Goal: Task Accomplishment & Management: Use online tool/utility

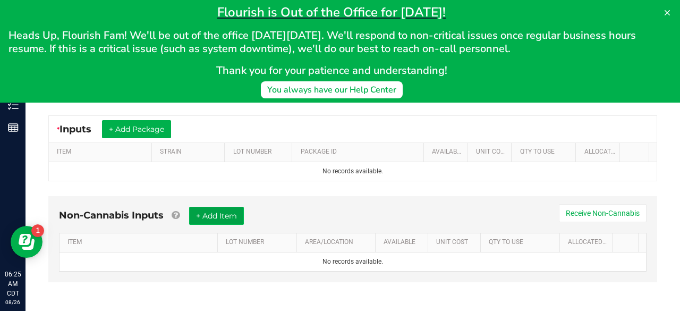
click at [243, 211] on button "+ Add Item" at bounding box center [216, 216] width 55 height 18
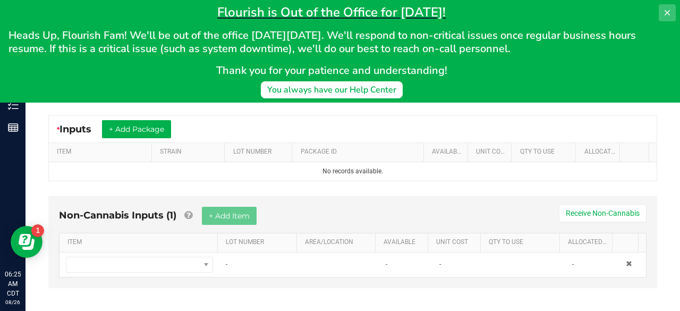
click at [667, 9] on icon at bounding box center [667, 13] width 9 height 9
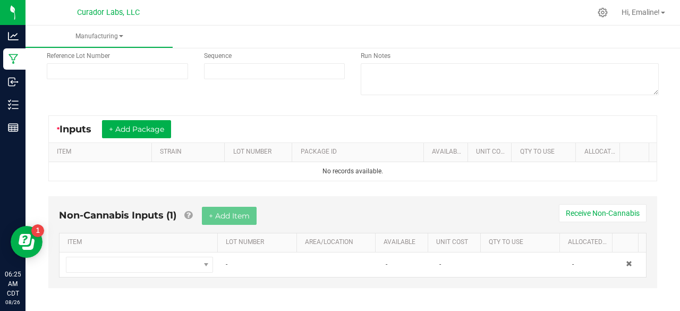
scroll to position [124, 0]
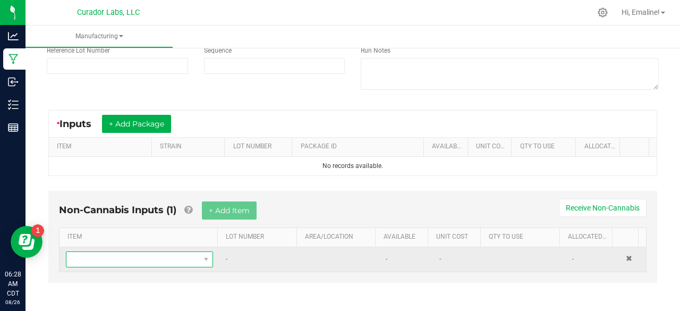
click at [133, 260] on span "NO DATA FOUND" at bounding box center [132, 259] width 133 height 15
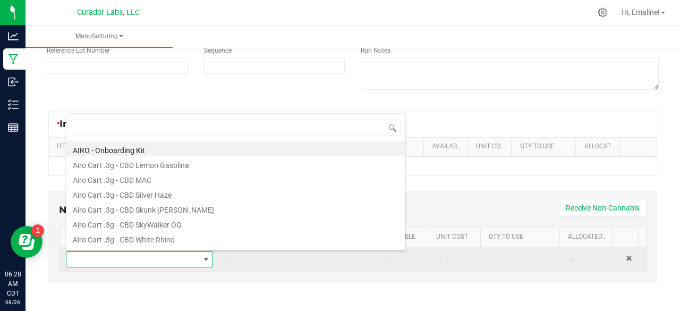
scroll to position [15, 140]
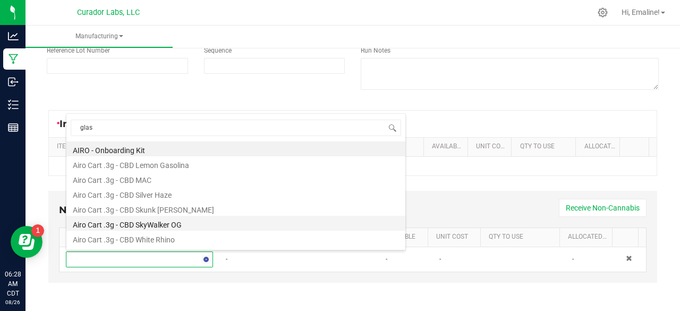
type input "glass"
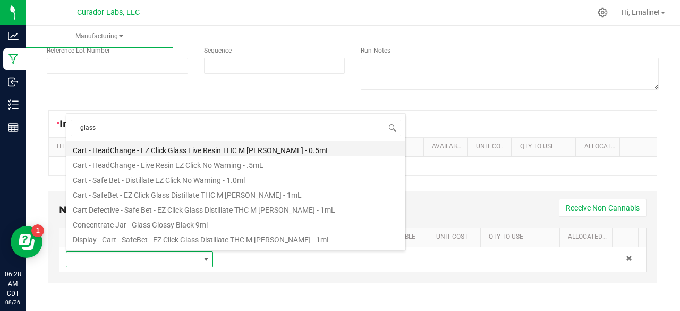
click at [163, 148] on li "Cart - HeadChange - EZ Click Glass Live Resin THC M [PERSON_NAME] - 0.5mL" at bounding box center [235, 148] width 339 height 15
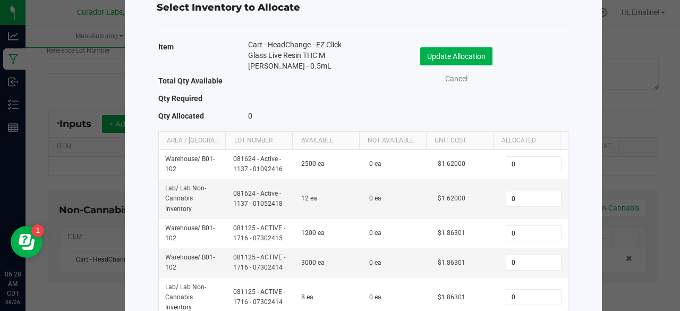
scroll to position [16, 0]
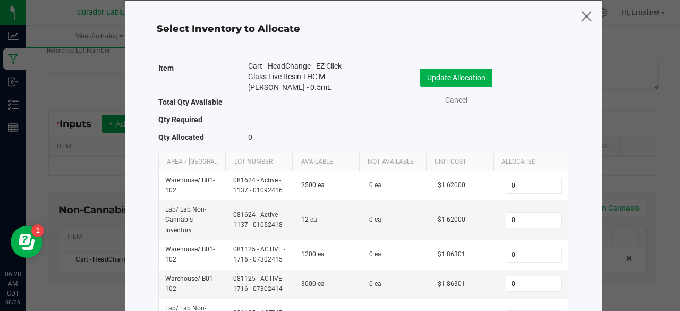
click at [587, 15] on icon at bounding box center [586, 16] width 14 height 26
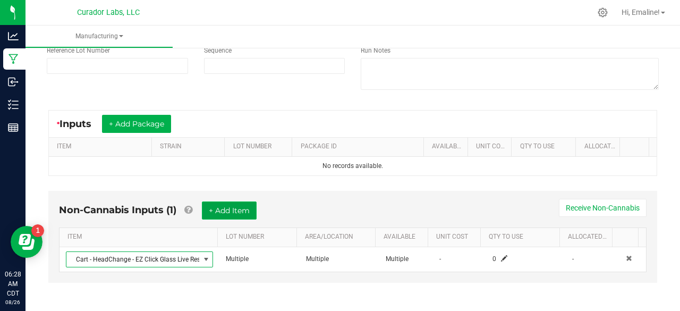
click at [257, 201] on button "+ Add Item" at bounding box center [229, 210] width 55 height 18
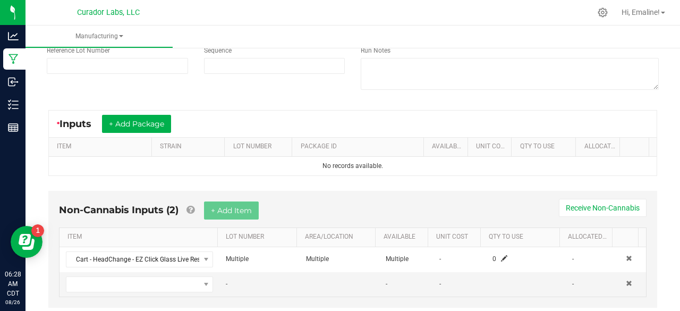
scroll to position [149, 0]
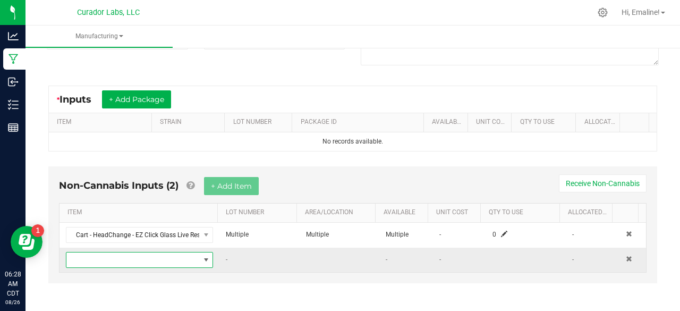
click at [153, 252] on span "NO DATA FOUND" at bounding box center [132, 259] width 133 height 15
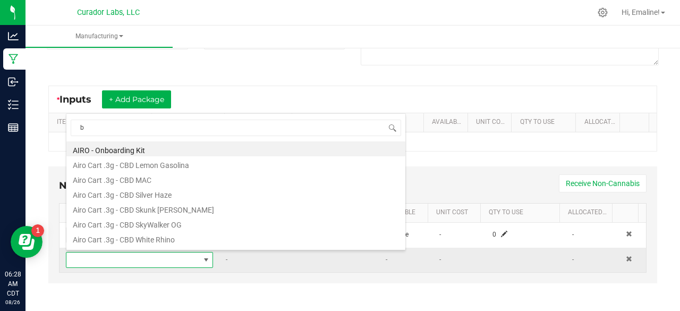
scroll to position [15, 140]
type input "barrel"
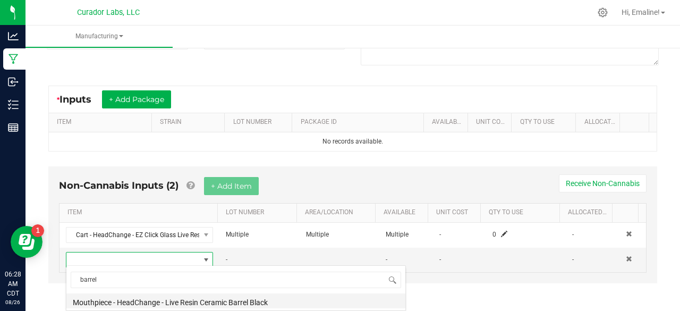
click at [172, 304] on li "Mouthpiece - HeadChange - Live Resin Ceramic Barrel Black" at bounding box center [235, 300] width 339 height 15
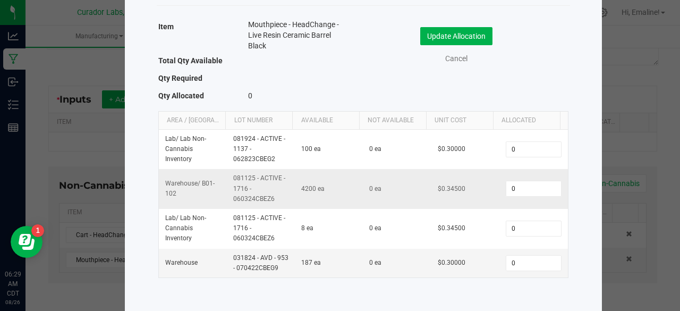
scroll to position [66, 0]
click at [445, 53] on link "Cancel" at bounding box center [456, 58] width 43 height 11
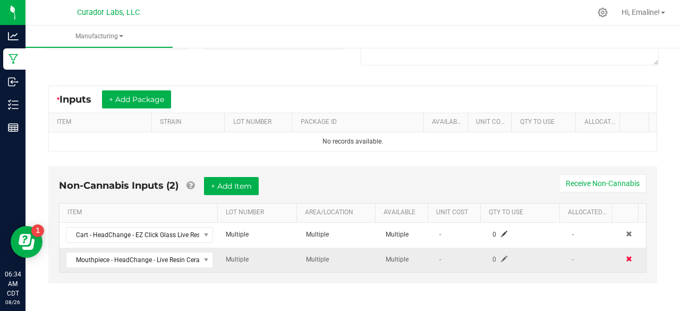
click at [626, 256] on span at bounding box center [629, 259] width 6 height 6
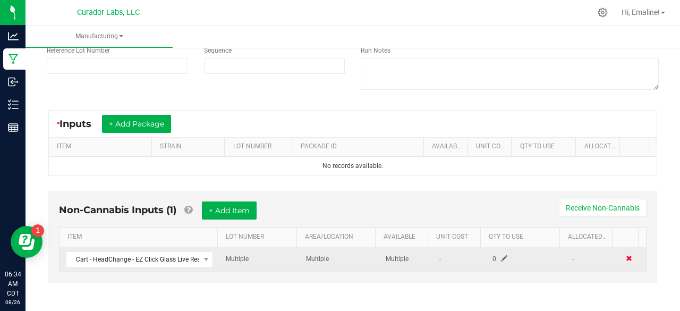
click at [626, 255] on span at bounding box center [629, 258] width 6 height 6
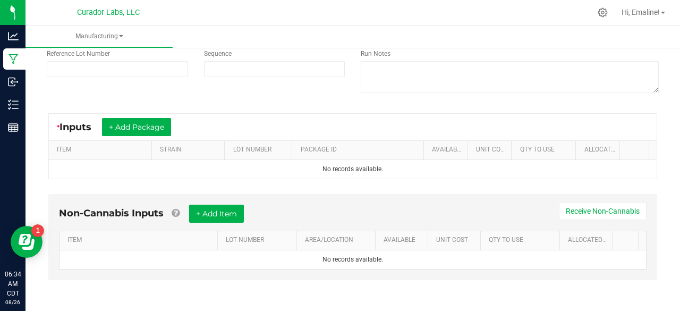
scroll to position [119, 0]
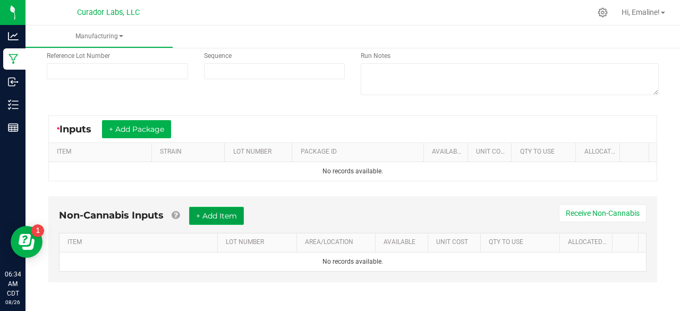
click at [235, 211] on button "+ Add Item" at bounding box center [216, 216] width 55 height 18
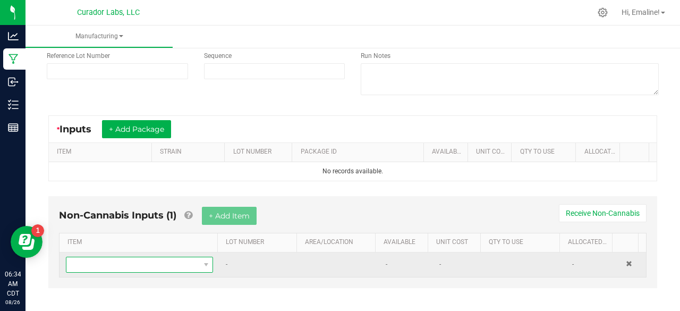
click at [171, 257] on span "NO DATA FOUND" at bounding box center [132, 264] width 133 height 15
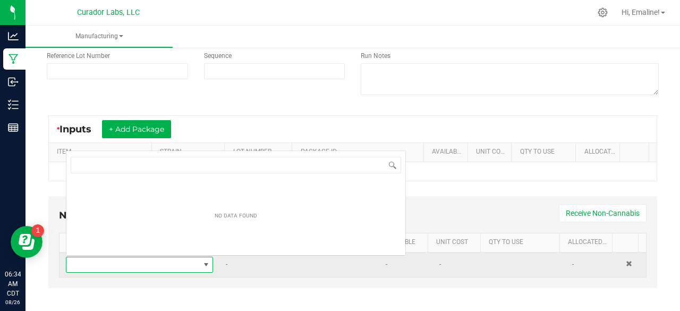
scroll to position [15, 140]
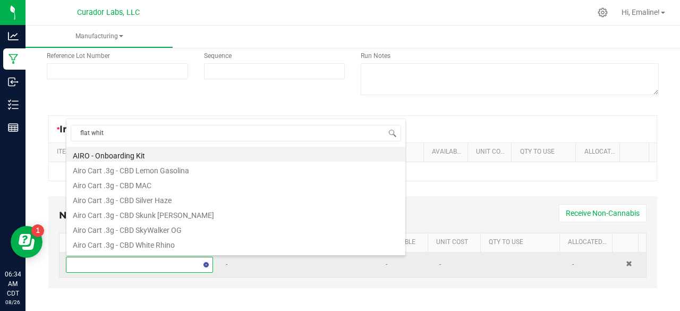
type input "flat white"
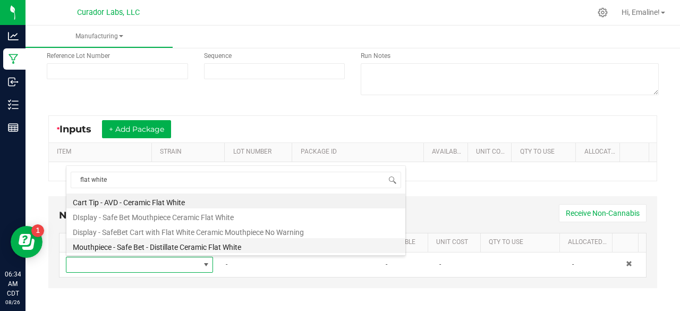
click at [160, 247] on li "Mouthpiece - Safe Bet - Distillate Ceramic Flat White" at bounding box center [235, 245] width 339 height 15
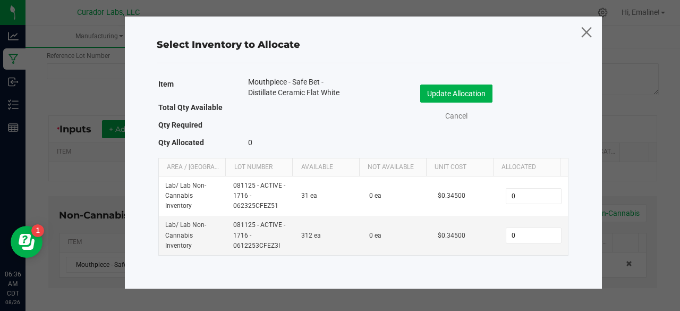
click at [586, 31] on icon at bounding box center [586, 32] width 14 height 26
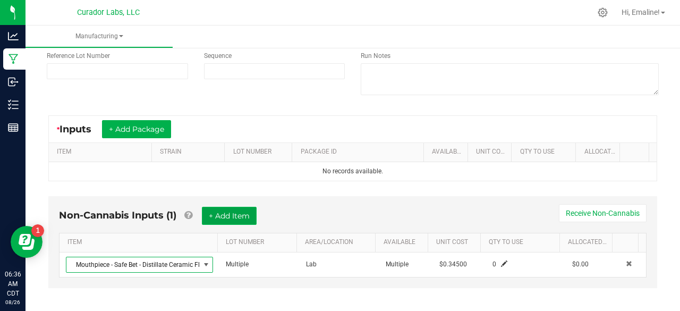
click at [235, 215] on button "+ Add Item" at bounding box center [229, 216] width 55 height 18
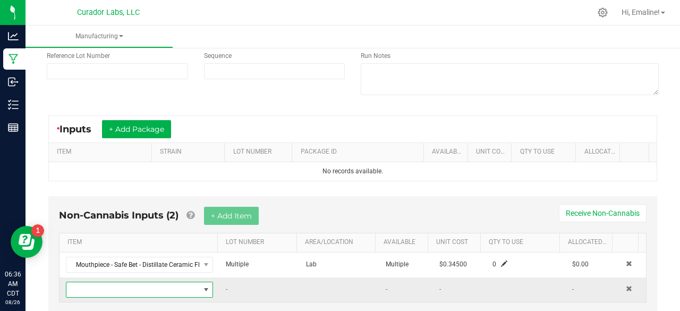
click at [172, 290] on span "NO DATA FOUND" at bounding box center [132, 289] width 133 height 15
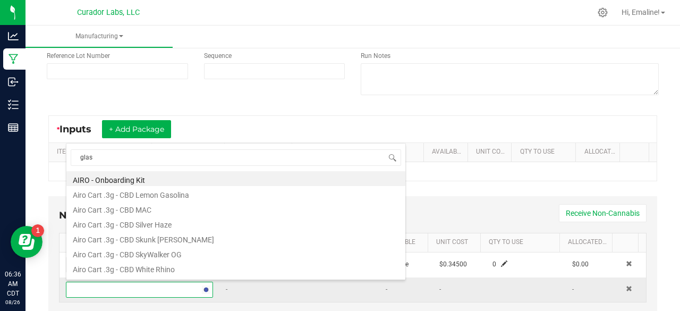
type input "glass"
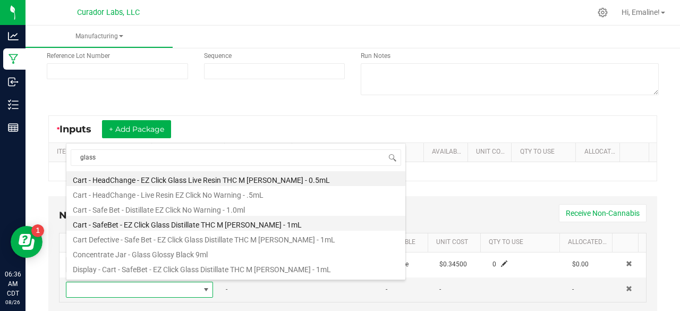
click at [166, 220] on li "Cart - SafeBet - EZ Click Glass Distillate THC M [PERSON_NAME] - 1mL" at bounding box center [235, 223] width 339 height 15
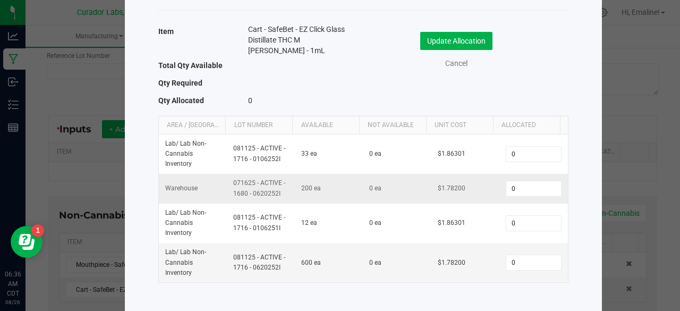
scroll to position [56, 0]
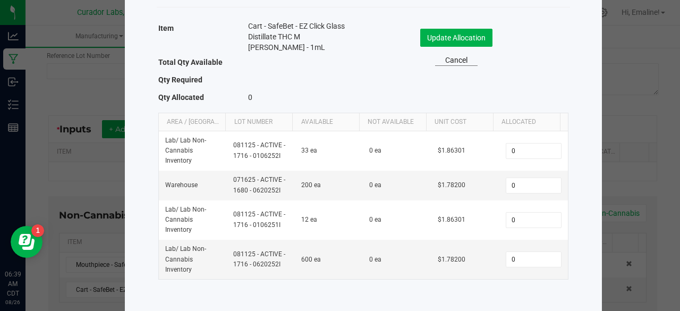
click at [453, 57] on link "Cancel" at bounding box center [456, 60] width 43 height 11
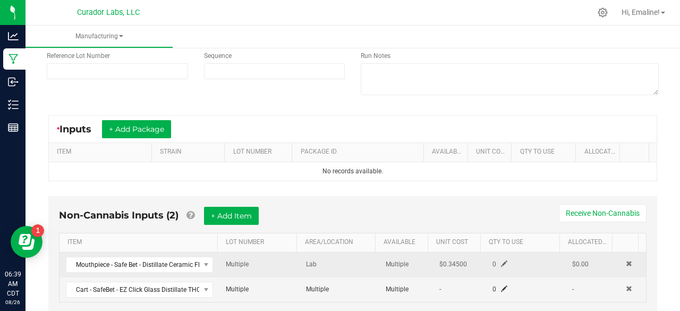
click at [501, 262] on span at bounding box center [504, 263] width 6 height 6
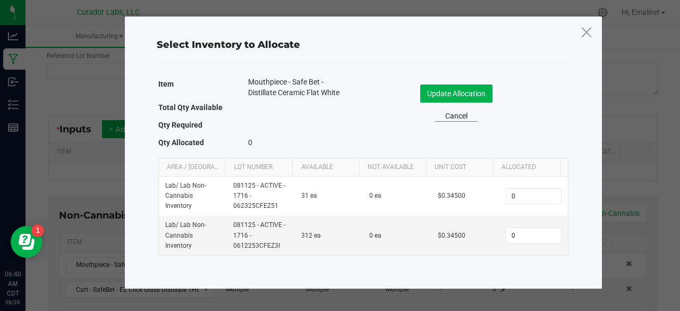
click at [456, 118] on link "Cancel" at bounding box center [456, 116] width 43 height 11
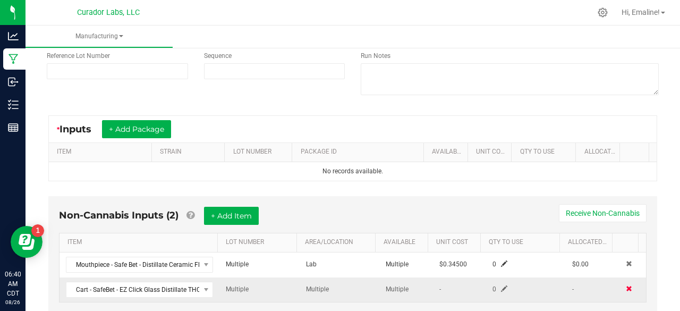
click at [626, 286] on span at bounding box center [629, 288] width 6 height 6
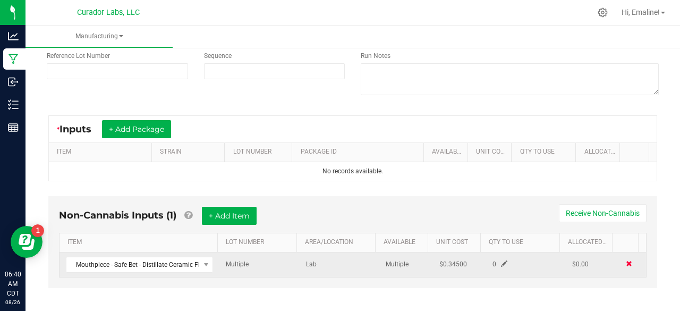
click at [626, 260] on span at bounding box center [629, 263] width 6 height 6
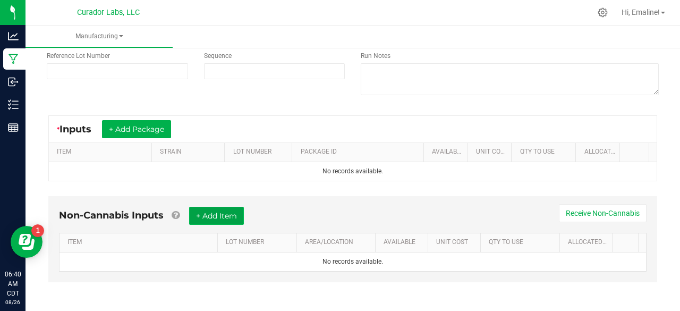
click at [220, 218] on button "+ Add Item" at bounding box center [216, 216] width 55 height 18
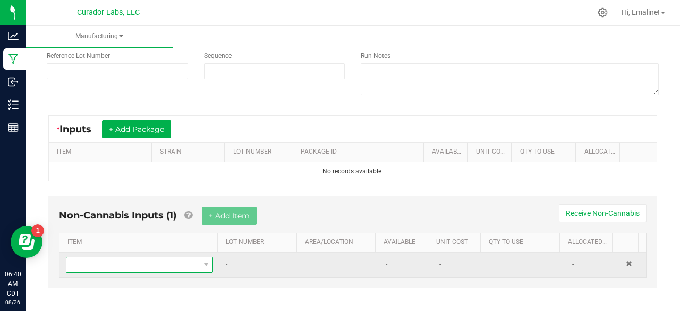
click at [163, 258] on span "NO DATA FOUND" at bounding box center [132, 264] width 133 height 15
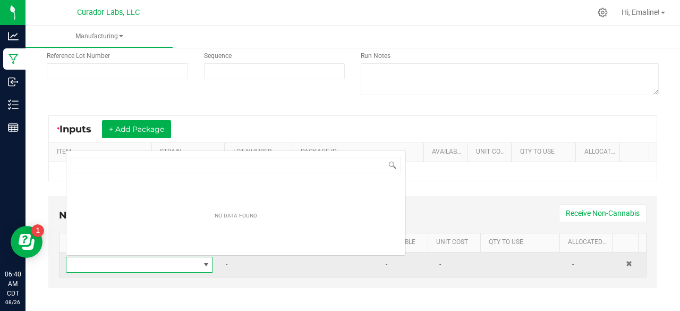
scroll to position [15, 140]
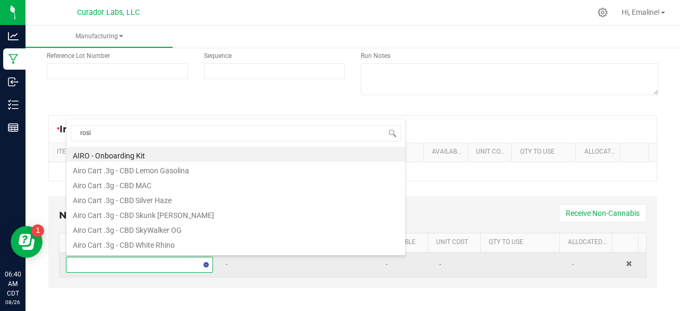
type input "rosin"
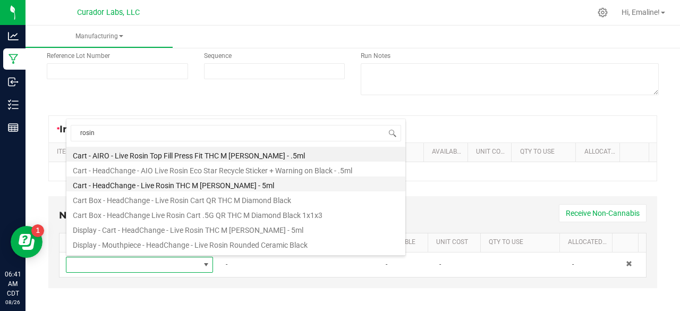
click at [205, 188] on li "Cart - HeadChange - Live Rosin THC M [PERSON_NAME] - 5ml" at bounding box center [235, 183] width 339 height 15
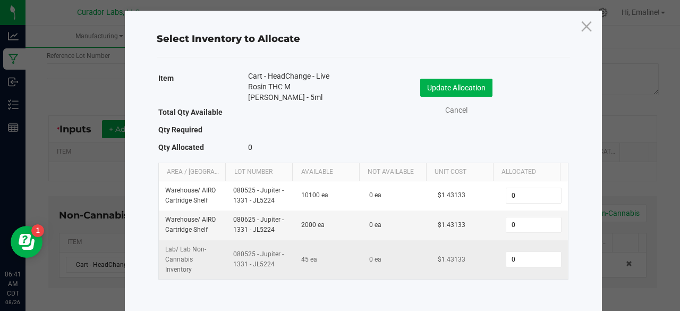
scroll to position [6, 0]
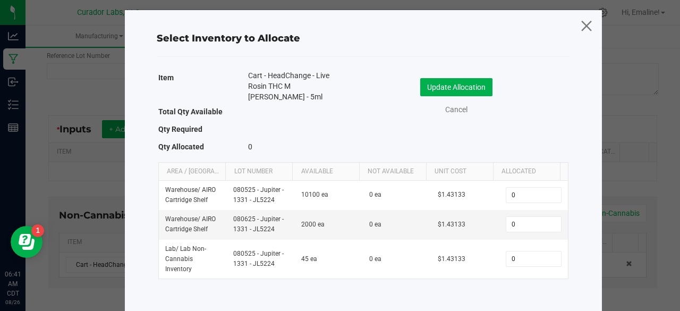
click at [585, 24] on icon at bounding box center [586, 26] width 14 height 26
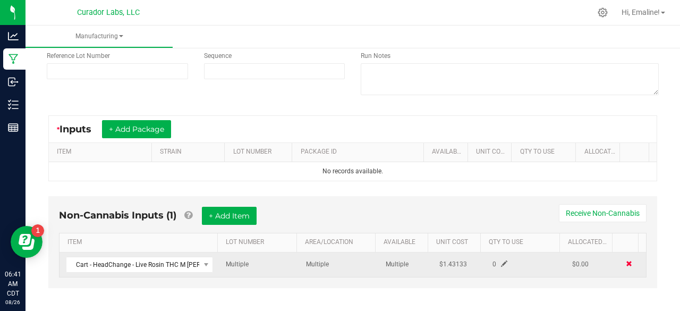
click at [626, 264] on span at bounding box center [629, 263] width 6 height 6
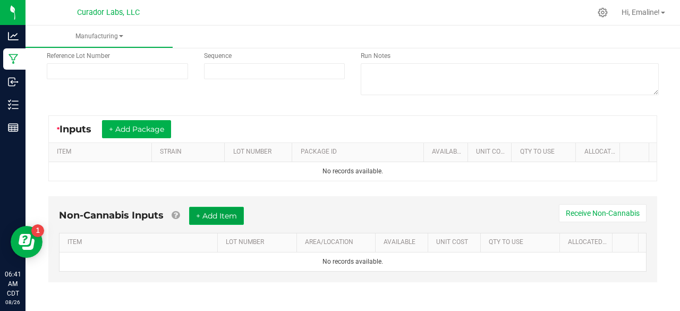
click at [237, 215] on button "+ Add Item" at bounding box center [216, 216] width 55 height 18
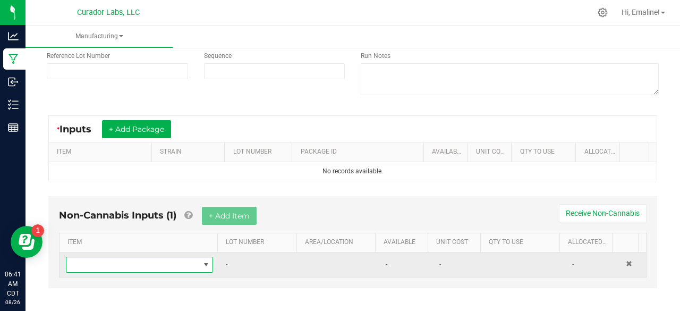
click at [178, 265] on span "NO DATA FOUND" at bounding box center [132, 264] width 133 height 15
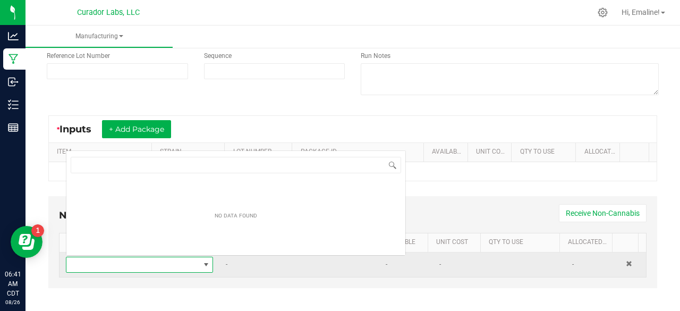
scroll to position [15, 140]
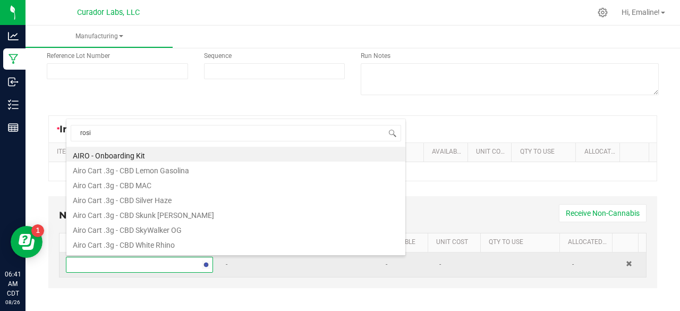
type input "rosin"
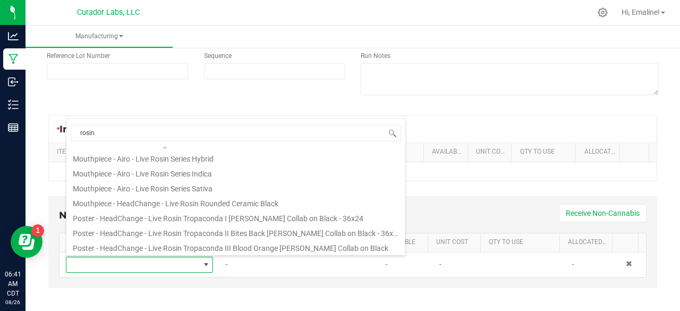
scroll to position [472, 0]
click at [227, 203] on li "Mouthpiece - HeadChange - Live Rosin Rounded Ceramic Black" at bounding box center [235, 202] width 339 height 15
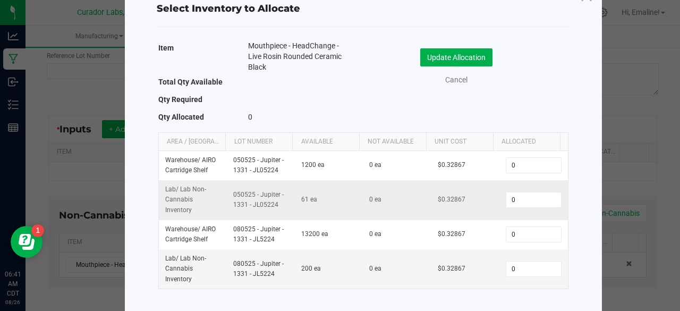
scroll to position [46, 0]
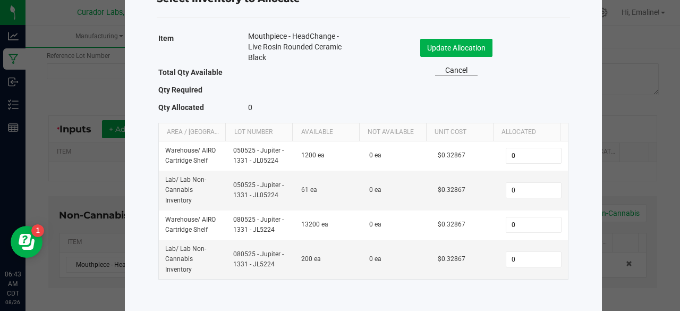
click at [457, 69] on link "Cancel" at bounding box center [456, 70] width 43 height 11
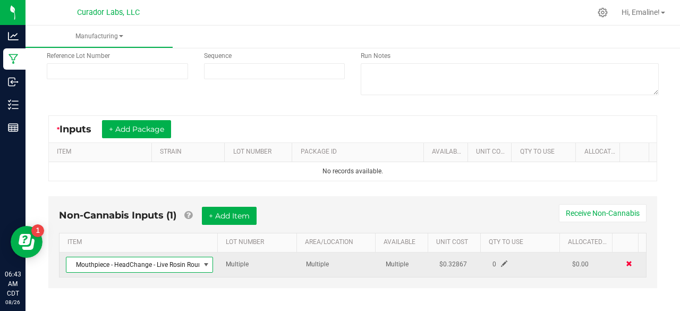
click at [626, 261] on span at bounding box center [629, 263] width 6 height 6
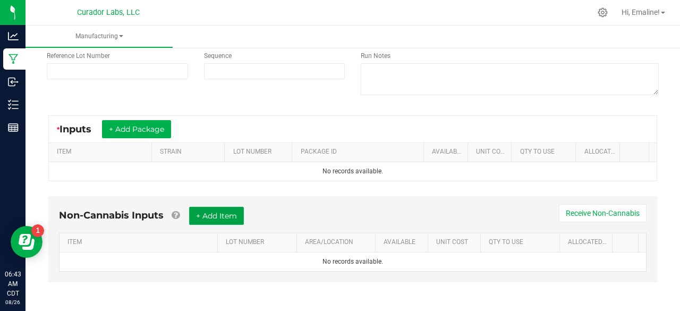
click at [236, 211] on button "+ Add Item" at bounding box center [216, 216] width 55 height 18
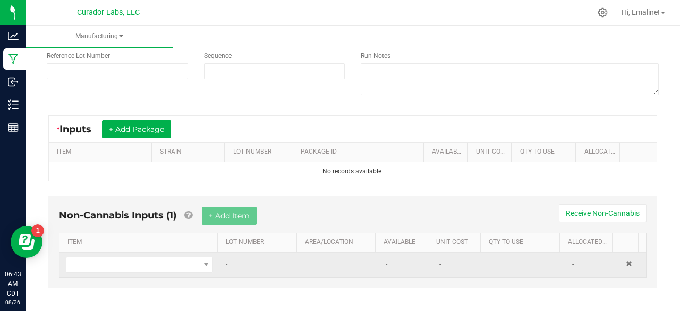
click at [179, 273] on td at bounding box center [140, 264] width 160 height 24
click at [179, 265] on span "NO DATA FOUND" at bounding box center [132, 264] width 133 height 15
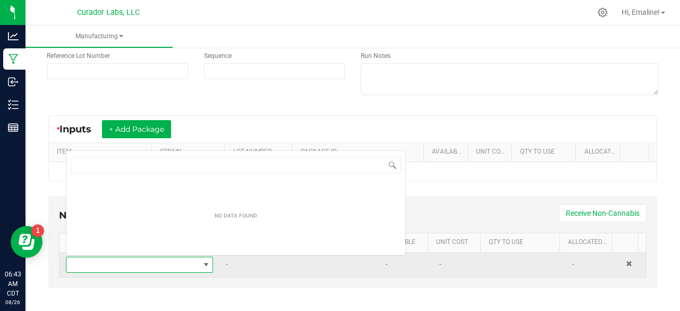
scroll to position [15, 140]
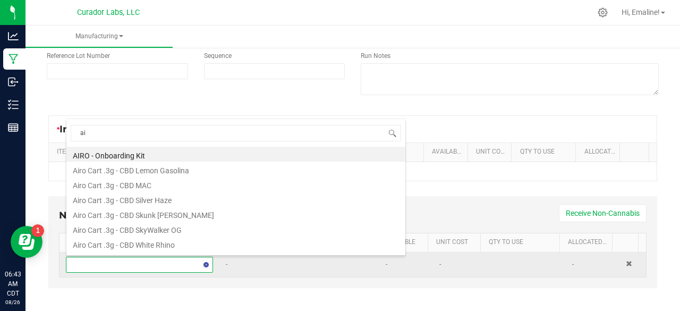
type input "aio"
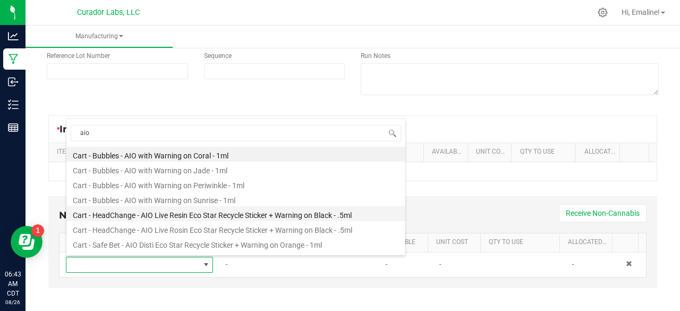
click at [203, 210] on li "Cart - HeadChange - AIO Live Resin Eco Star Recycle Sticker + Warning on Black …" at bounding box center [235, 213] width 339 height 15
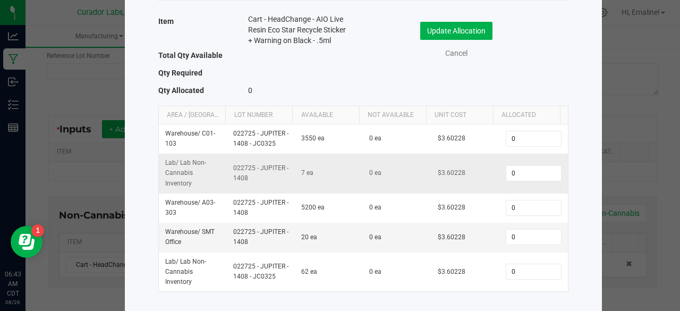
scroll to position [86, 0]
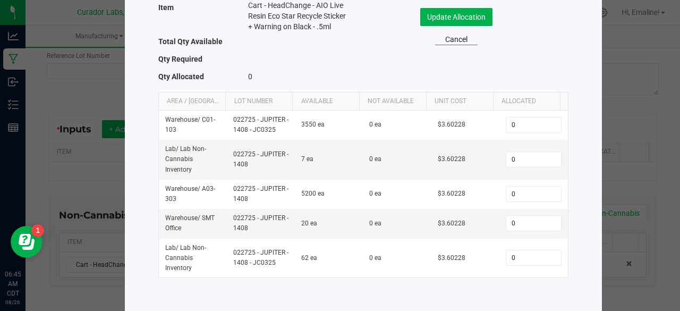
click at [443, 34] on link "Cancel" at bounding box center [456, 39] width 43 height 11
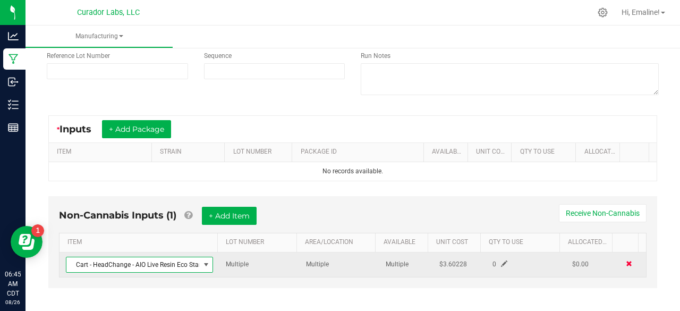
click at [626, 261] on span at bounding box center [629, 263] width 6 height 6
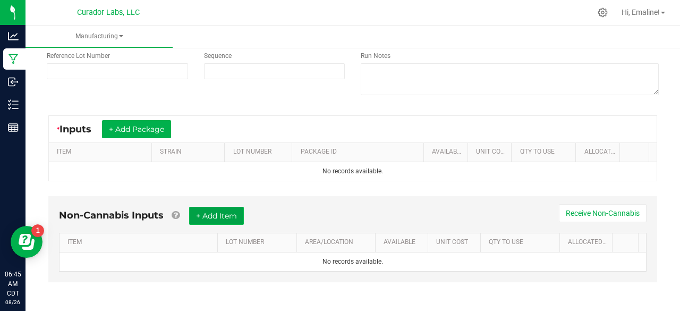
click at [233, 218] on button "+ Add Item" at bounding box center [216, 216] width 55 height 18
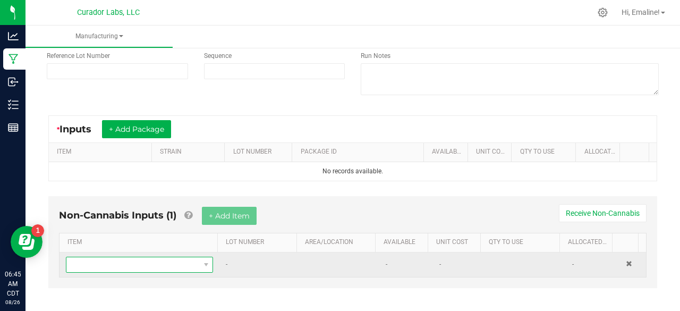
click at [174, 265] on span "NO DATA FOUND" at bounding box center [132, 264] width 133 height 15
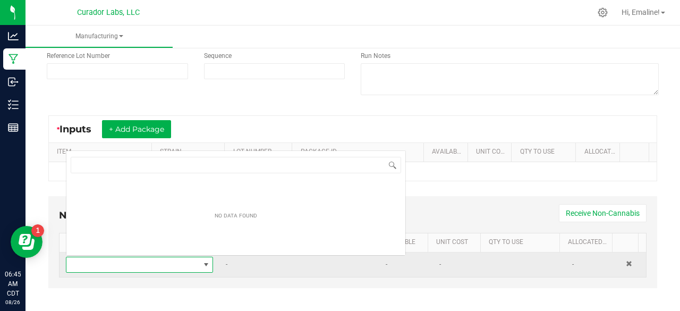
scroll to position [15, 140]
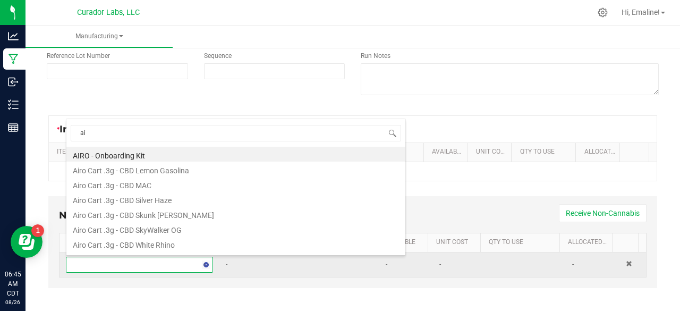
type input "aio"
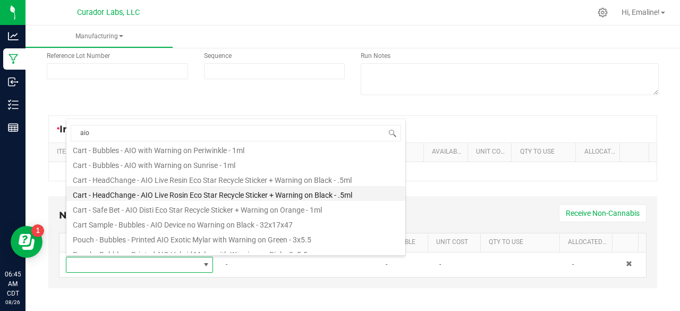
scroll to position [46, 0]
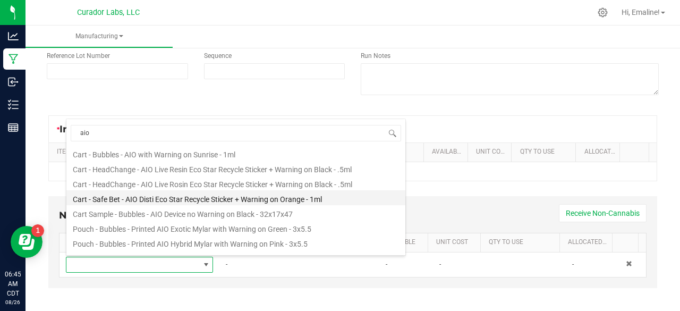
click at [171, 201] on li "Cart - Safe Bet - AIO Disti Eco Star Recycle Sticker + Warning on Orange - 1ml" at bounding box center [235, 197] width 339 height 15
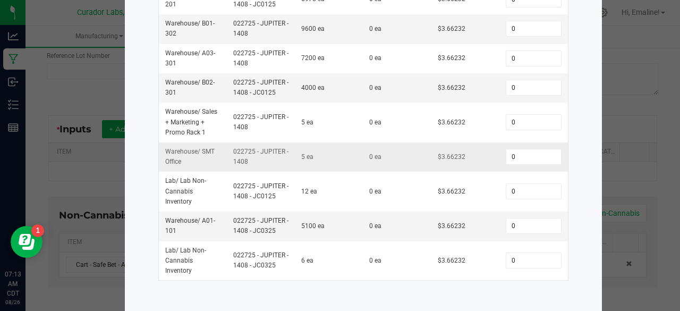
scroll to position [0, 0]
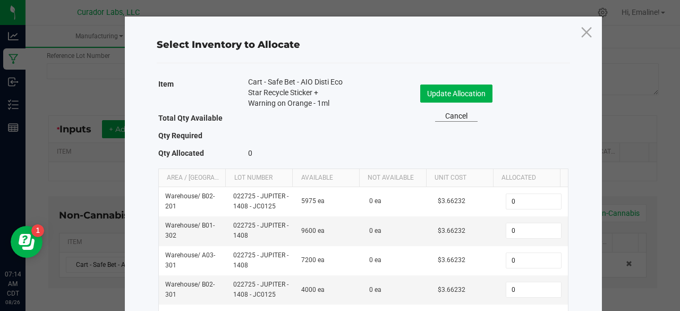
click at [453, 112] on link "Cancel" at bounding box center [456, 116] width 43 height 11
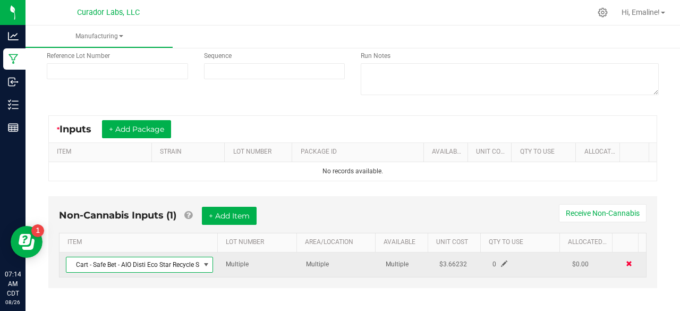
click at [626, 263] on span at bounding box center [629, 263] width 6 height 6
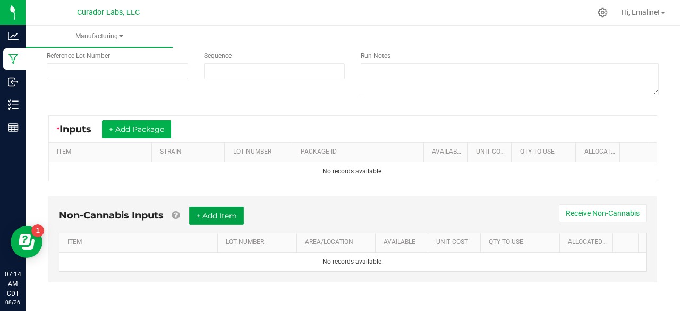
click at [235, 214] on button "+ Add Item" at bounding box center [216, 216] width 55 height 18
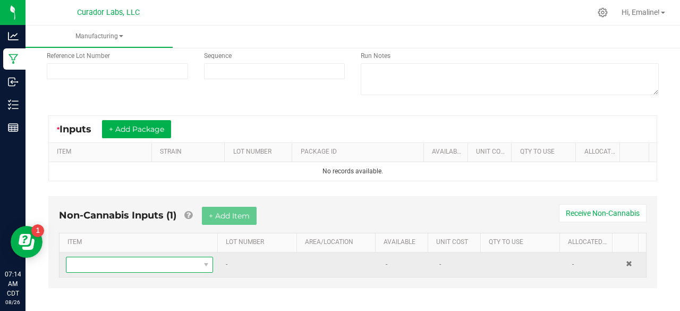
click at [154, 262] on span "NO DATA FOUND" at bounding box center [132, 264] width 133 height 15
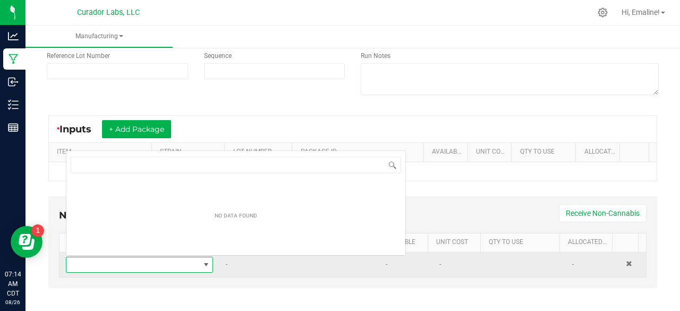
scroll to position [15, 140]
type input "aio"
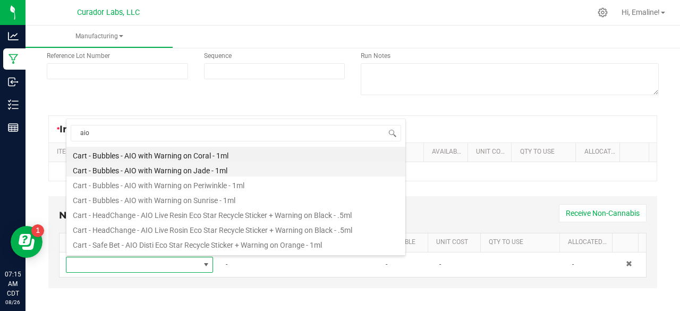
click at [169, 168] on li "Cart - Bubbles - AIO with Warning on Jade - 1ml" at bounding box center [235, 169] width 339 height 15
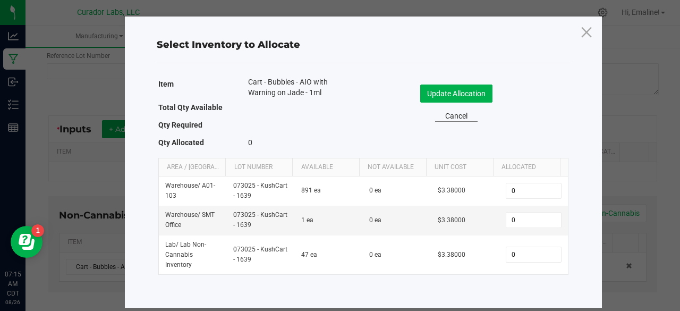
click at [453, 118] on link "Cancel" at bounding box center [456, 116] width 43 height 11
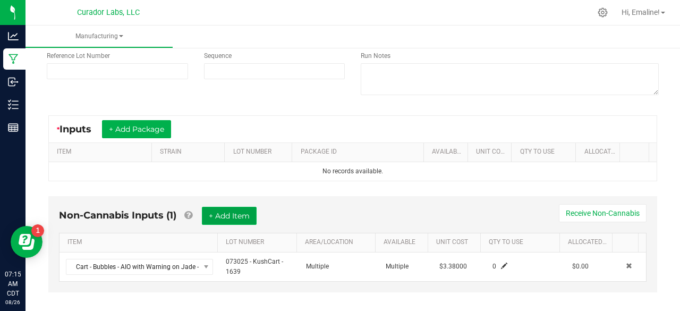
click at [218, 218] on button "+ Add Item" at bounding box center [229, 216] width 55 height 18
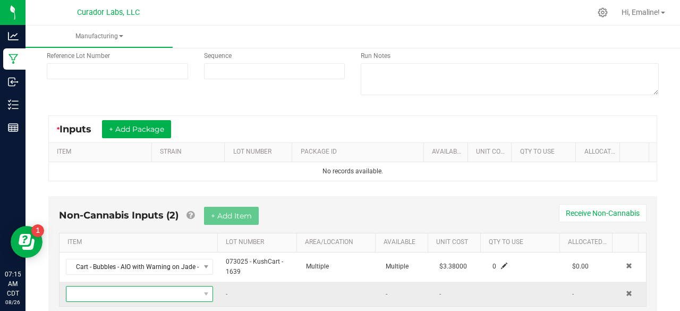
click at [161, 292] on span "NO DATA FOUND" at bounding box center [132, 293] width 133 height 15
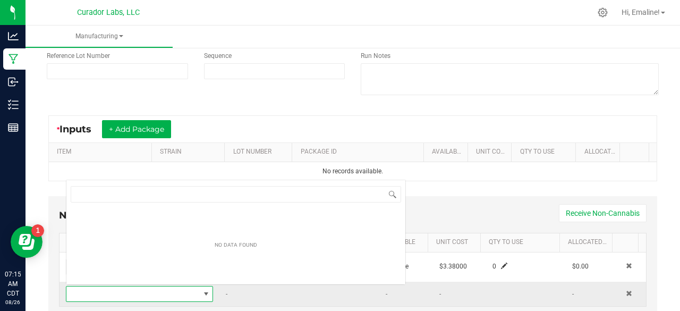
scroll to position [0, 0]
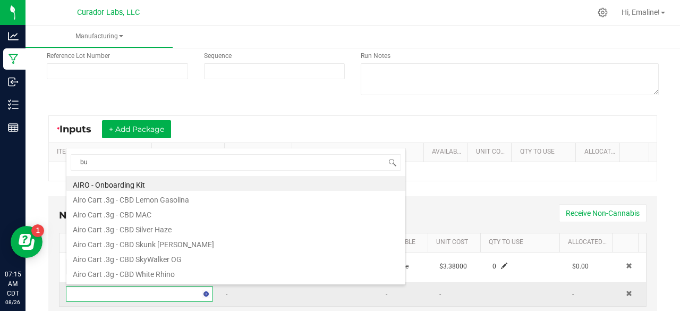
type input "b"
type input "bubble"
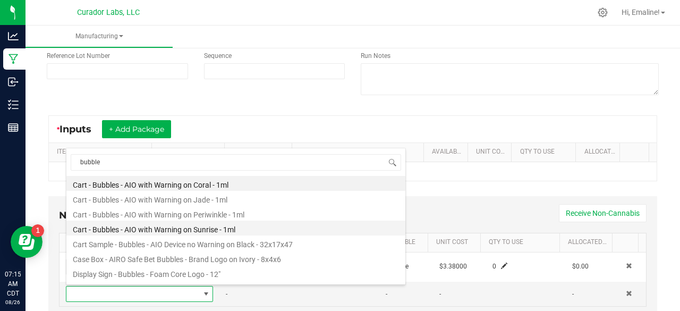
click at [174, 232] on li "Cart - Bubbles - AIO with Warning on Sunrise - 1ml" at bounding box center [235, 227] width 339 height 15
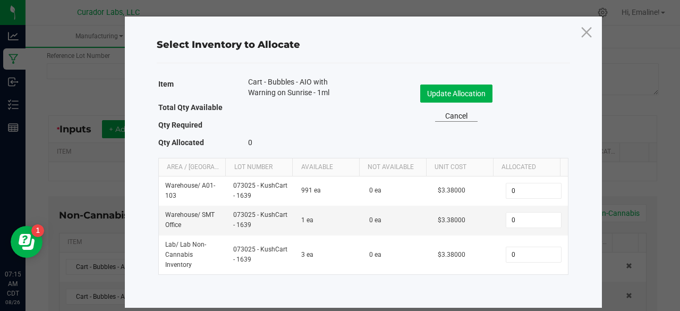
click at [458, 120] on link "Cancel" at bounding box center [456, 116] width 43 height 11
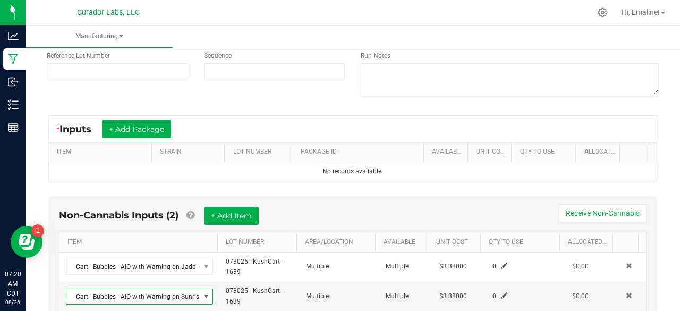
scroll to position [158, 0]
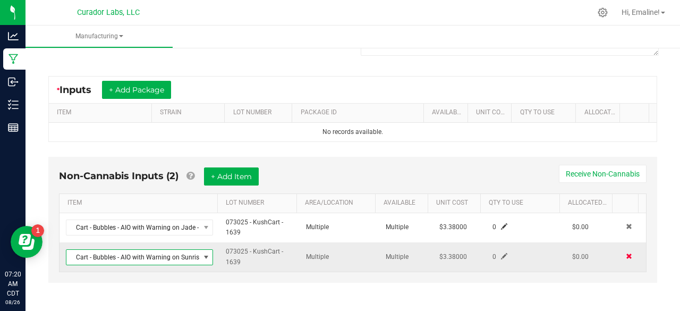
click at [626, 255] on span at bounding box center [629, 256] width 6 height 6
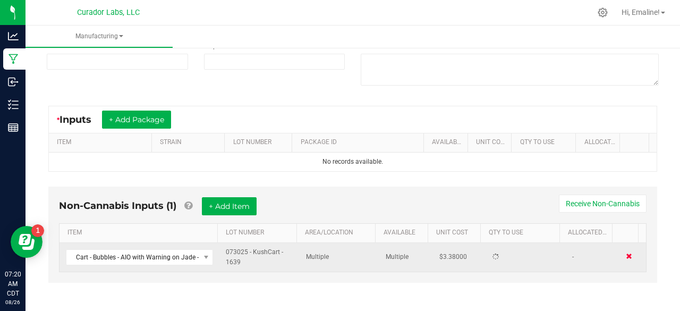
click at [626, 253] on span at bounding box center [629, 256] width 6 height 6
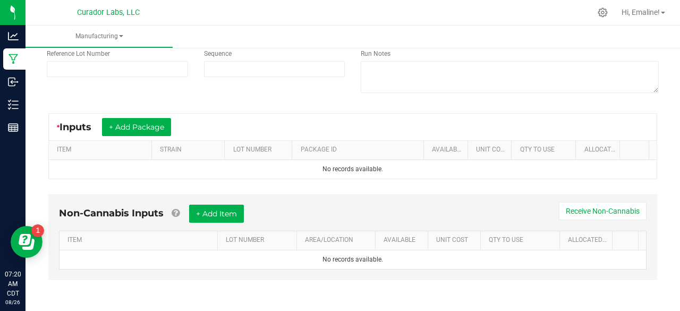
scroll to position [119, 0]
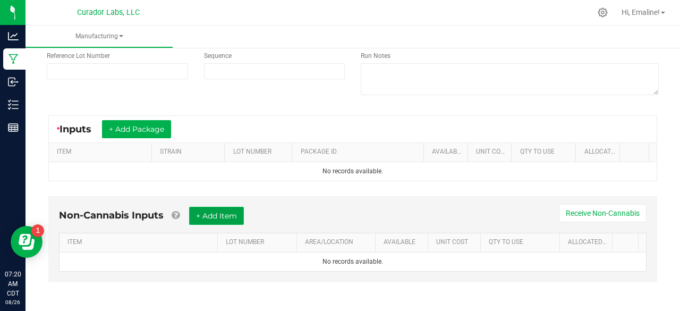
click at [244, 214] on button "+ Add Item" at bounding box center [216, 216] width 55 height 18
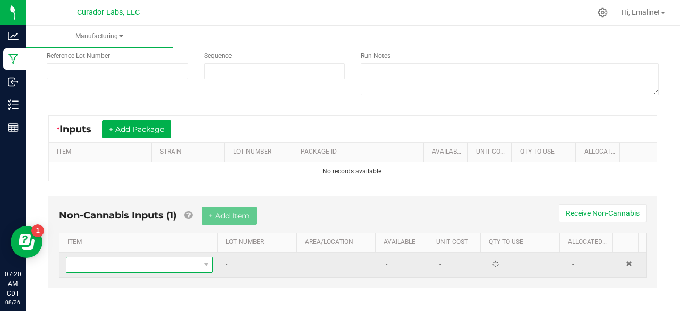
click at [180, 266] on span "NO DATA FOUND" at bounding box center [132, 264] width 133 height 15
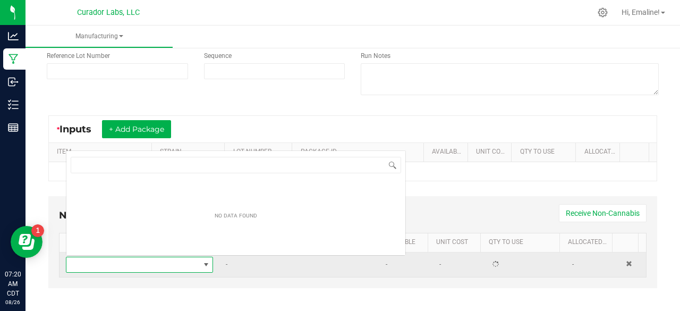
scroll to position [15, 140]
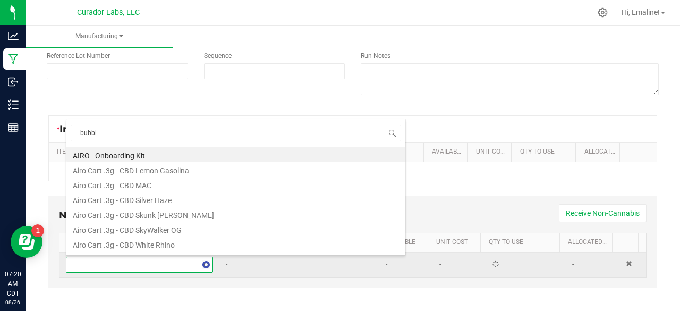
type input "bubble"
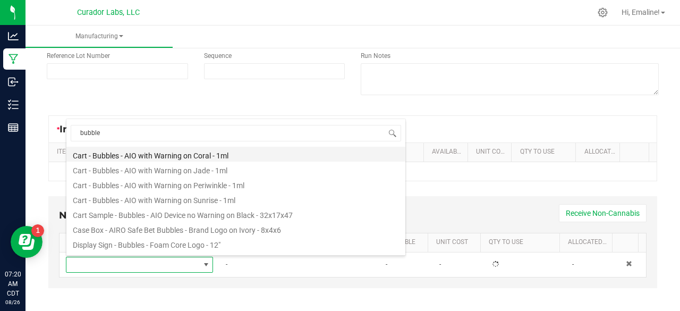
click at [160, 158] on li "Cart - Bubbles - AIO with Warning on Coral - 1ml" at bounding box center [235, 154] width 339 height 15
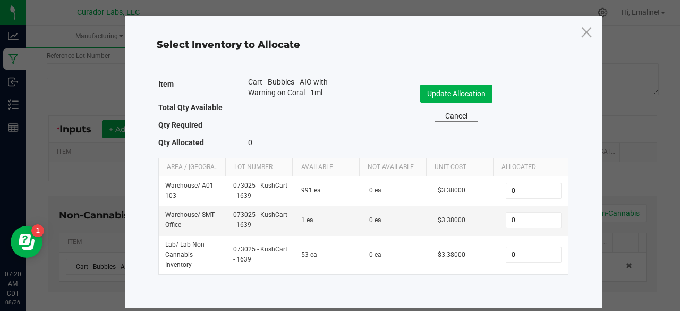
click at [460, 118] on link "Cancel" at bounding box center [456, 116] width 43 height 11
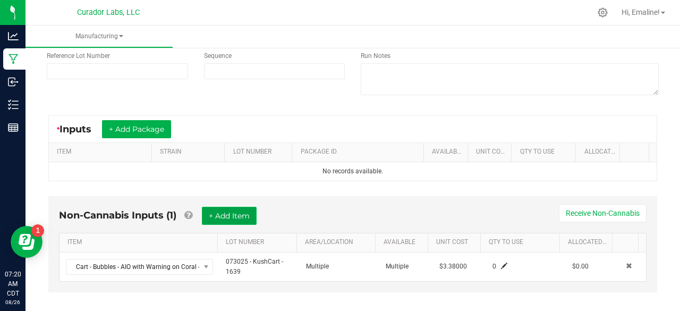
click at [248, 213] on button "+ Add Item" at bounding box center [229, 216] width 55 height 18
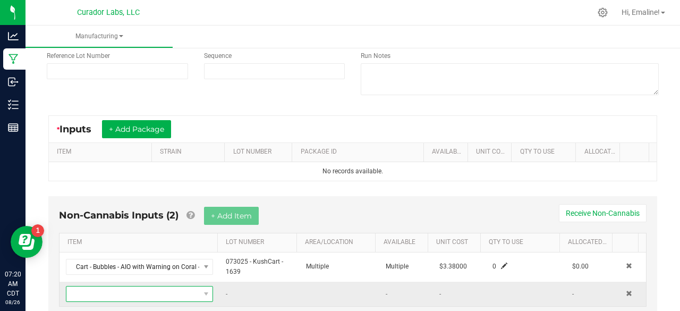
click at [154, 291] on span "NO DATA FOUND" at bounding box center [132, 293] width 133 height 15
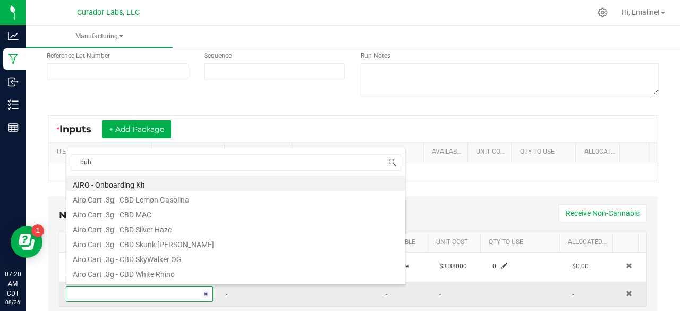
type input "[PERSON_NAME]"
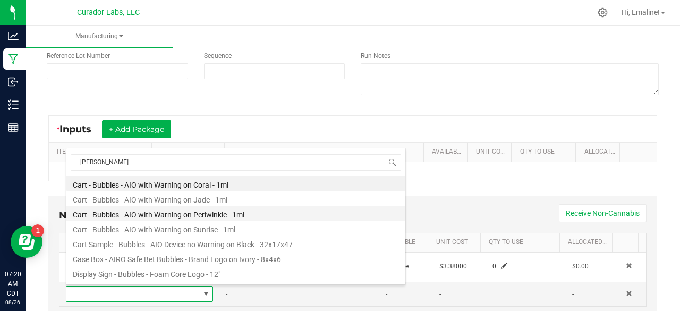
click at [192, 218] on li "Cart - Bubbles - AIO with Warning on Periwinkle - 1ml" at bounding box center [235, 213] width 339 height 15
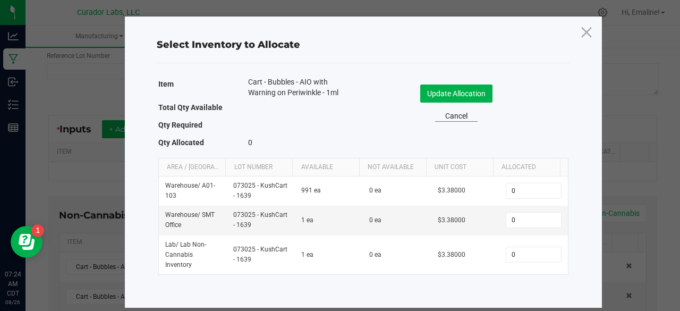
click at [460, 112] on link "Cancel" at bounding box center [456, 116] width 43 height 11
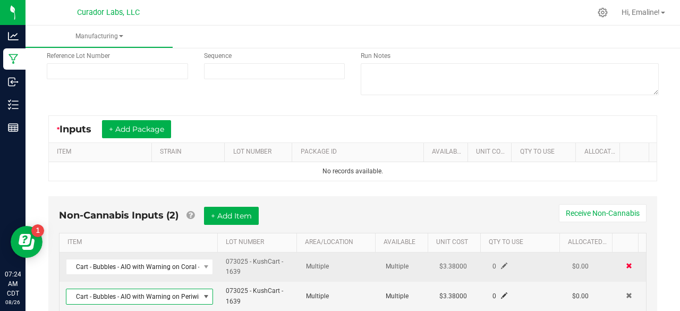
click at [626, 262] on span at bounding box center [629, 265] width 6 height 6
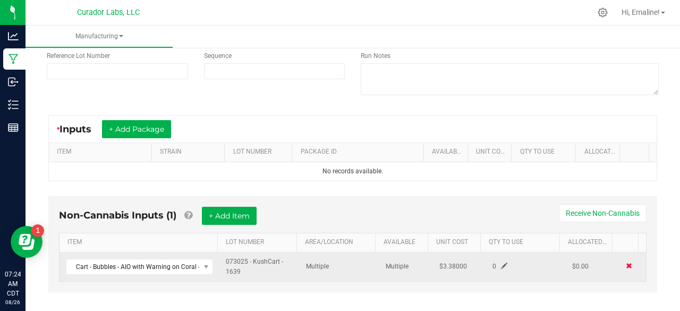
click at [626, 262] on span at bounding box center [629, 265] width 6 height 6
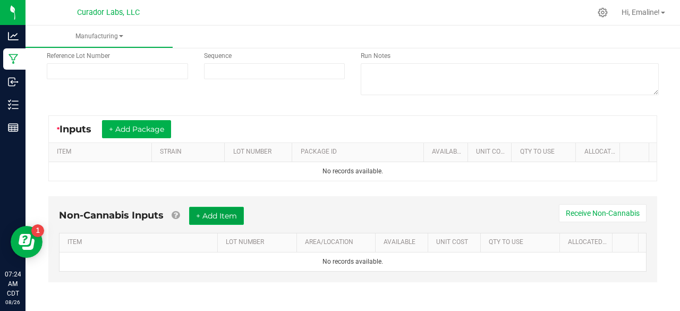
click at [210, 215] on button "+ Add Item" at bounding box center [216, 216] width 55 height 18
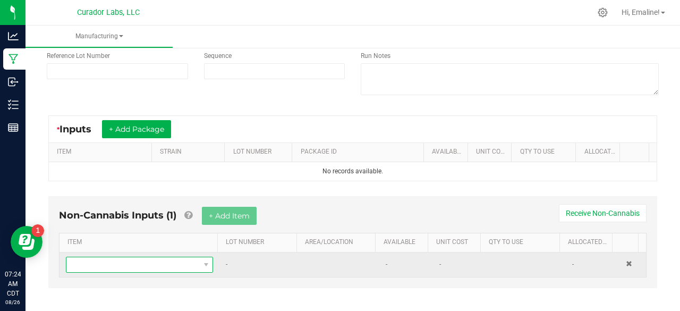
click at [175, 265] on span "NO DATA FOUND" at bounding box center [132, 264] width 133 height 15
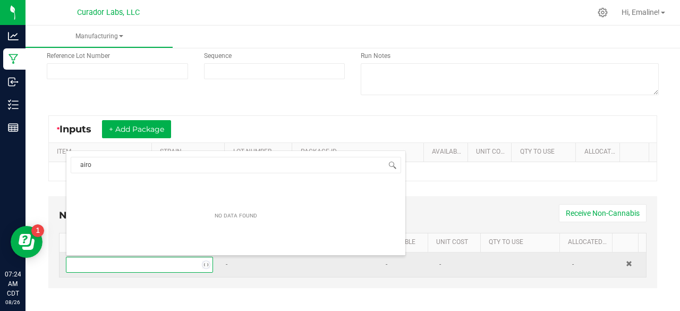
type input "airox"
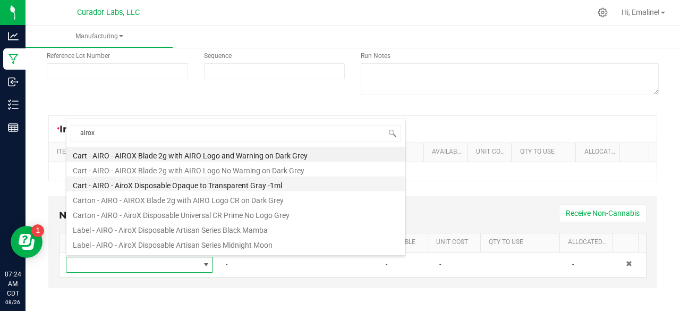
click at [132, 186] on li "Cart - AIRO - AiroX Disposable Opaque to Transparent Gray -1ml" at bounding box center [235, 183] width 339 height 15
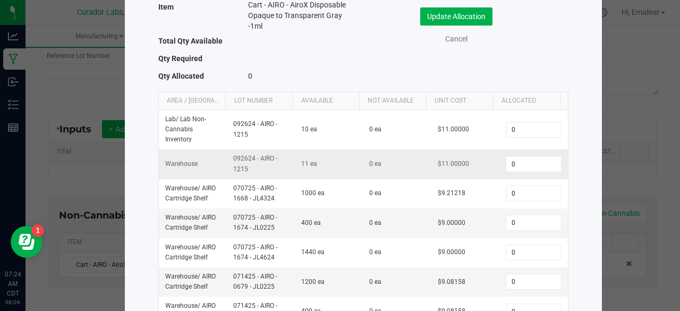
scroll to position [77, 0]
click at [457, 43] on link "Cancel" at bounding box center [456, 39] width 43 height 11
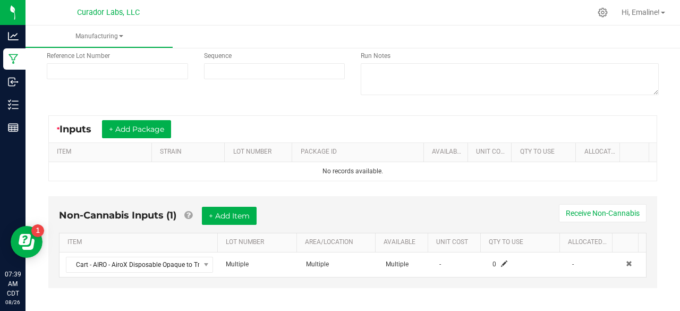
click at [232, 2] on div at bounding box center [390, 12] width 401 height 21
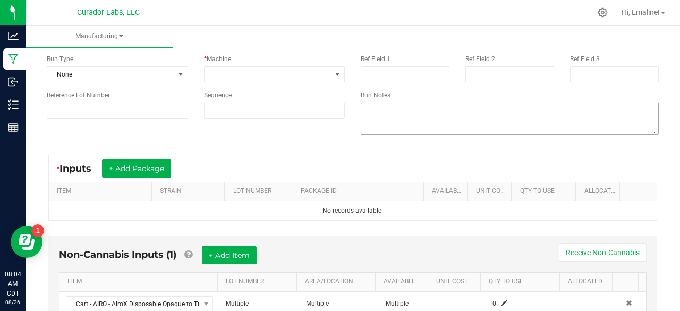
scroll to position [124, 0]
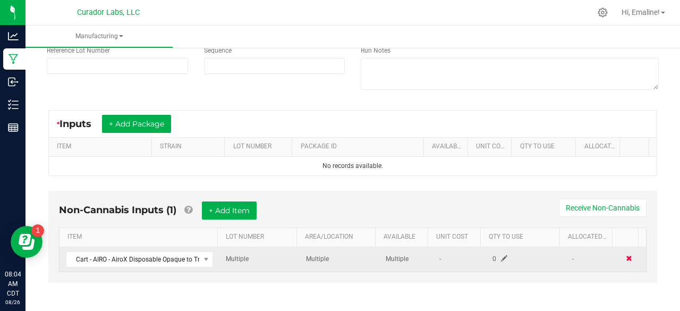
click at [626, 256] on span at bounding box center [629, 258] width 6 height 6
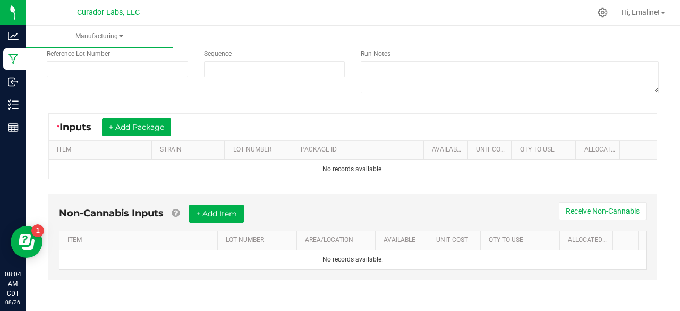
scroll to position [119, 0]
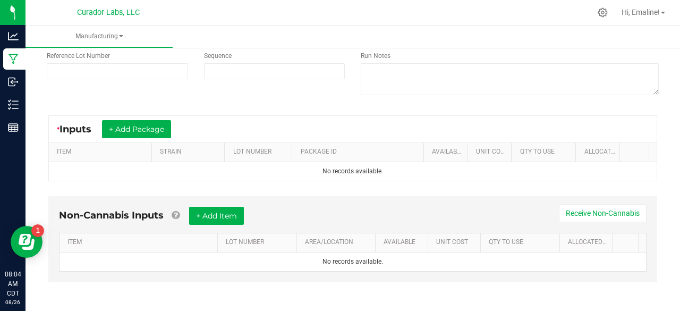
click at [655, 243] on div "Non-Cannabis Inputs + Add Item Receive Non-Cannabis ITEM LOT NUMBER AREA/LOCATI…" at bounding box center [353, 247] width 628 height 112
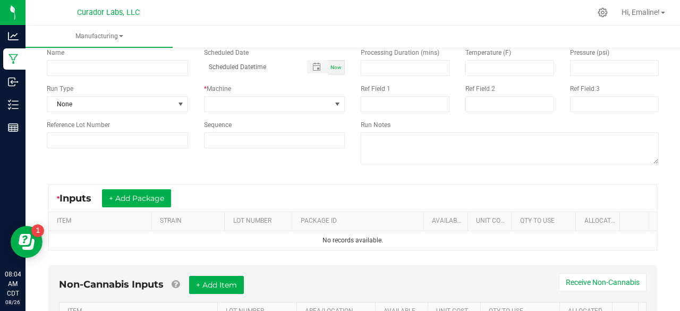
scroll to position [0, 0]
